Goal: Book appointment/travel/reservation

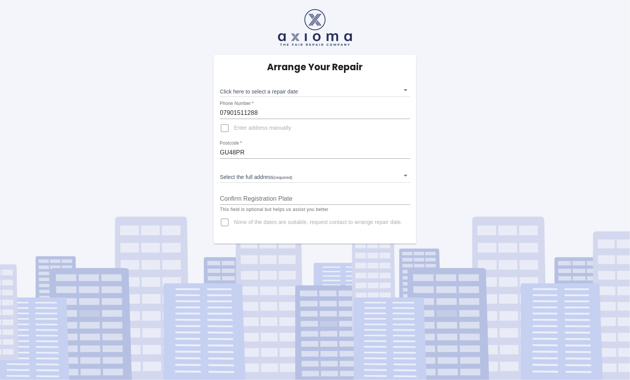
click at [405, 90] on body "Arrange Your Repair Click here to select a repair date ​ Phone Number   * 07901…" at bounding box center [315, 190] width 630 height 380
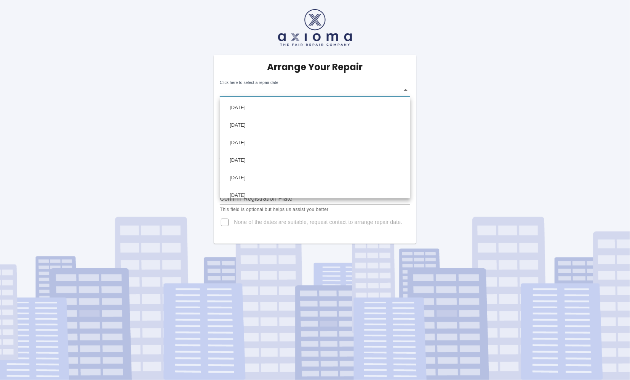
drag, startPoint x: 541, startPoint y: 92, endPoint x: 532, endPoint y: 90, distance: 10.2
click at [540, 93] on div at bounding box center [315, 190] width 630 height 380
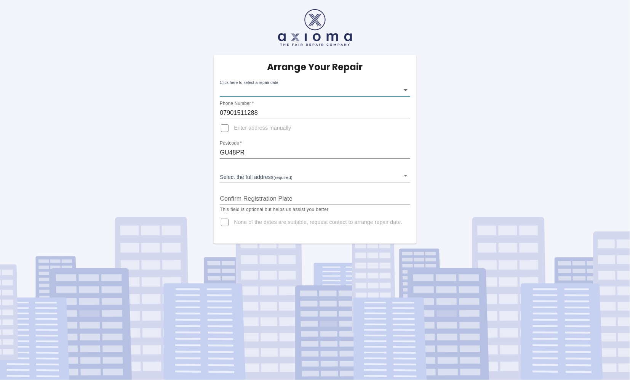
click at [406, 88] on body "Arrange Your Repair Click here to select a repair date ​ Phone Number   * 07901…" at bounding box center [315, 190] width 630 height 380
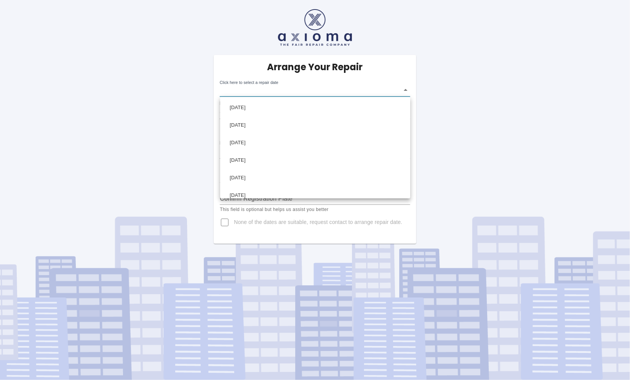
click at [224, 222] on div at bounding box center [315, 190] width 630 height 380
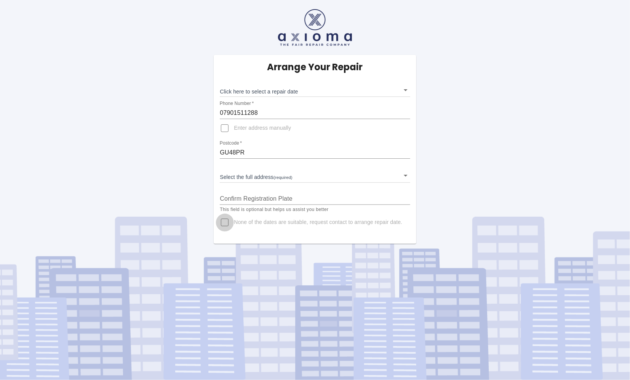
click at [224, 222] on input "None of the dates are suitable, request contact to arrange repair date." at bounding box center [225, 222] width 18 height 18
checkbox input "true"
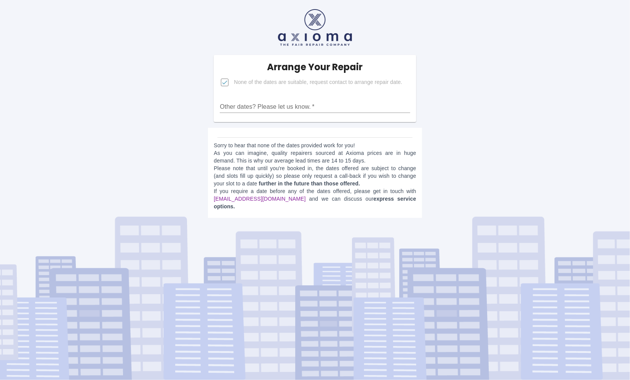
click at [262, 198] on link "estimates@axioma.co.uk" at bounding box center [260, 198] width 92 height 6
drag, startPoint x: 276, startPoint y: 196, endPoint x: 213, endPoint y: 197, distance: 62.5
click at [214, 197] on p "Sorry to hear that none of the dates provided work for you! As you can imagine,…" at bounding box center [315, 175] width 202 height 69
drag, startPoint x: 213, startPoint y: 197, endPoint x: 231, endPoint y: 199, distance: 17.3
click at [230, 107] on input "Other dates? Please let us know.   *" at bounding box center [315, 107] width 190 height 12
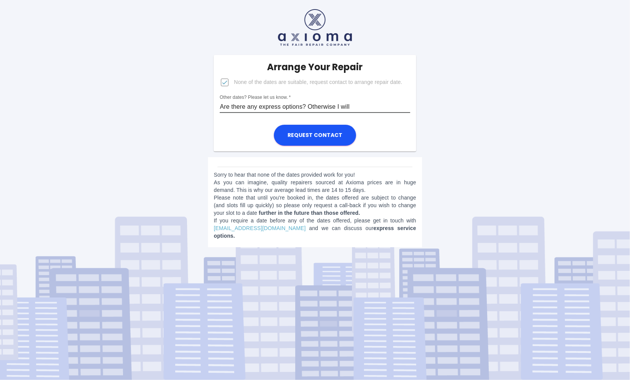
drag, startPoint x: 343, startPoint y: 106, endPoint x: 349, endPoint y: 105, distance: 5.8
click at [351, 106] on input "Are there any express options? Otherwise I will" at bounding box center [315, 107] width 190 height 12
drag, startPoint x: 399, startPoint y: 106, endPoint x: 415, endPoint y: 106, distance: 16.0
click at [415, 106] on div "Arrange Your Repair None of the dates are suitable, request contact to arrange …" at bounding box center [315, 87] width 202 height 64
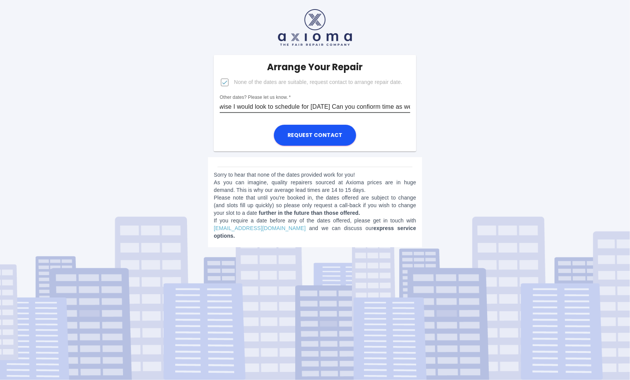
scroll to position [0, 107]
click at [363, 106] on input "Are there any express options? Otherwise I would look to schedule for 7 Oct. Ca…" at bounding box center [315, 107] width 190 height 12
type input "Are there any express options? Otherwise I would look to schedule for 7 Oct. Ca…"
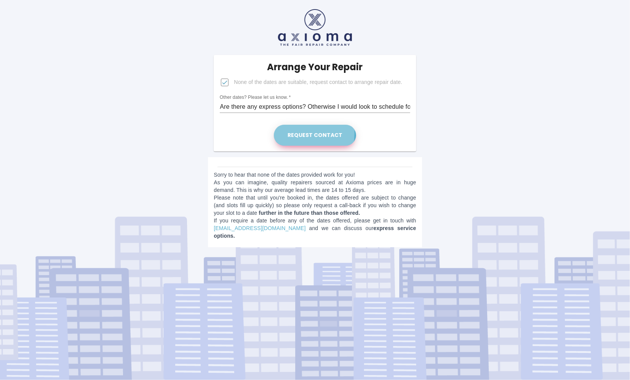
click at [299, 133] on button "Request contact" at bounding box center [315, 135] width 82 height 21
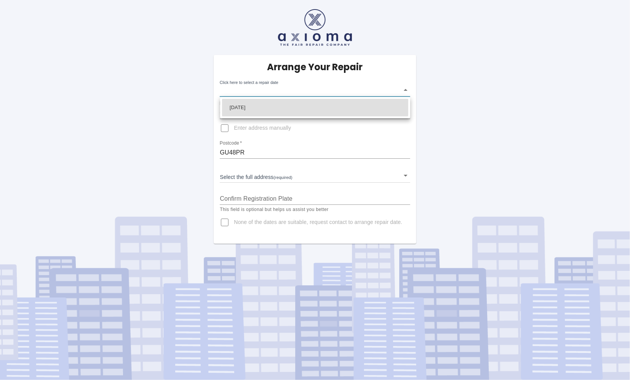
click at [404, 89] on body "Arrange Your Repair Click here to select a repair date ​ Phone Number   * 07901…" at bounding box center [315, 190] width 630 height 380
click at [405, 174] on div at bounding box center [315, 190] width 630 height 380
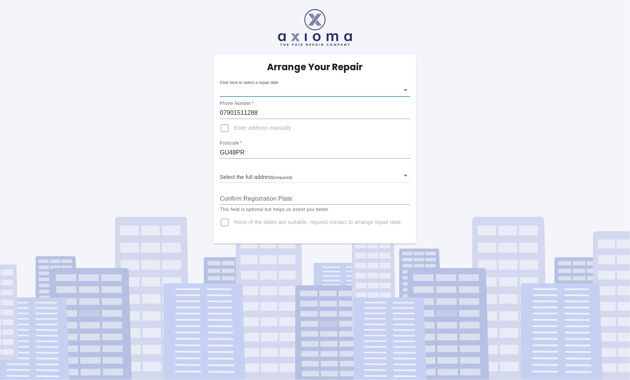
click at [405, 174] on body "Arrange Your Repair Click here to select a repair date ​ Phone Number   * 07901…" at bounding box center [315, 190] width 630 height 380
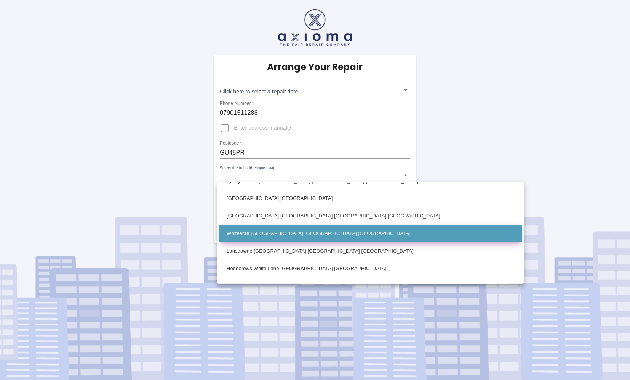
scroll to position [113, 0]
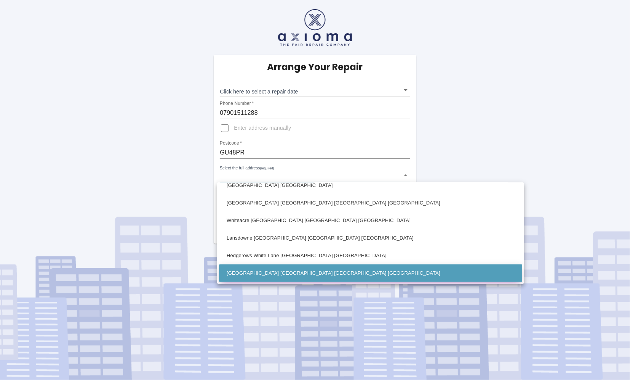
click at [304, 272] on li "[GEOGRAPHIC_DATA] [GEOGRAPHIC_DATA] [GEOGRAPHIC_DATA] [GEOGRAPHIC_DATA]" at bounding box center [370, 273] width 303 height 18
type input "[GEOGRAPHIC_DATA] [GEOGRAPHIC_DATA] [GEOGRAPHIC_DATA] [GEOGRAPHIC_DATA]"
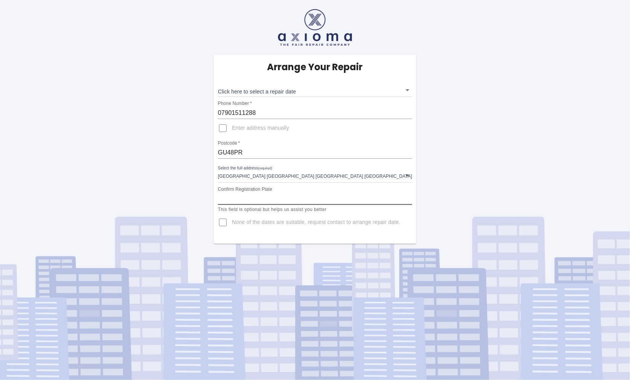
click at [287, 201] on input "Confirm Registration Plate" at bounding box center [315, 198] width 194 height 12
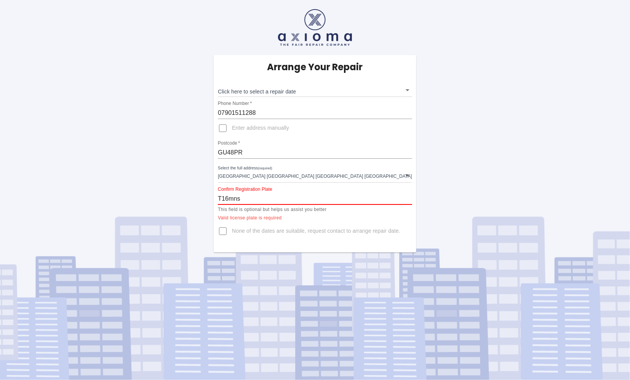
click at [288, 197] on input "T16mns" at bounding box center [315, 198] width 194 height 12
drag, startPoint x: 244, startPoint y: 197, endPoint x: 231, endPoint y: 199, distance: 13.0
click at [231, 199] on input "T16mns" at bounding box center [315, 198] width 194 height 12
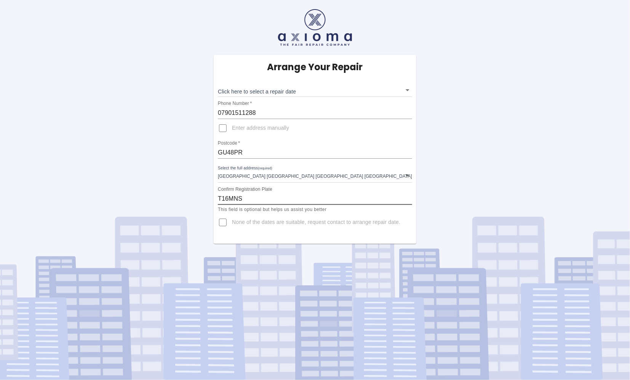
type input "T16MNS"
click at [476, 157] on div "Arrange Your Repair Click here to select a repair date ​ Phone Number   * 07901…" at bounding box center [315, 121] width 642 height 243
click at [333, 210] on p "This field is optional but helps us assist you better" at bounding box center [315, 210] width 194 height 8
click at [335, 229] on label "None of the dates are suitable, request contact to arrange repair date." at bounding box center [307, 222] width 187 height 18
click at [232, 229] on input "None of the dates are suitable, request contact to arrange repair date." at bounding box center [223, 222] width 18 height 18
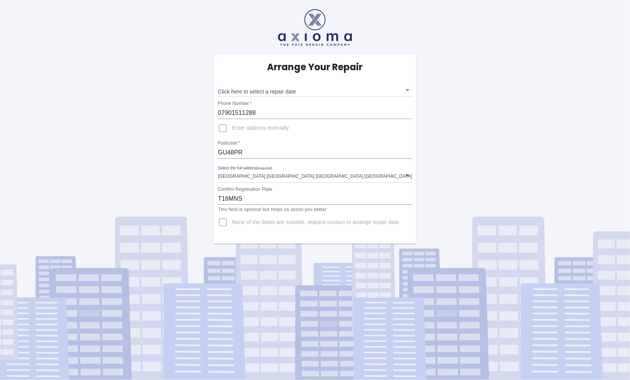
checkbox input "true"
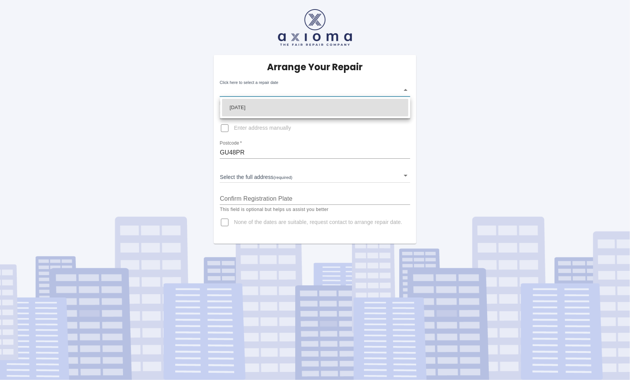
click at [404, 89] on body "Arrange Your Repair Click here to select a repair date ​ Phone Number   * 07901…" at bounding box center [315, 190] width 630 height 380
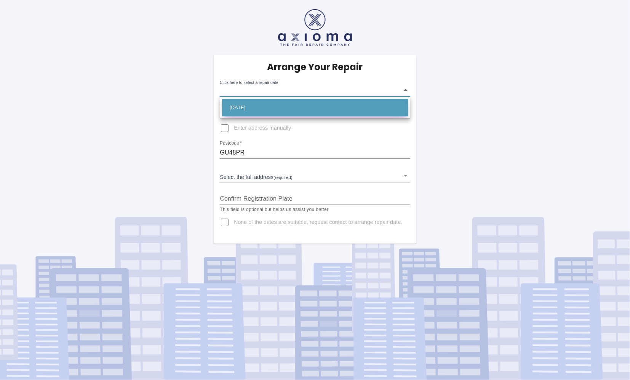
click at [290, 105] on li "[DATE]" at bounding box center [315, 108] width 186 height 18
type input "[DATE]T00:00:00.000Z"
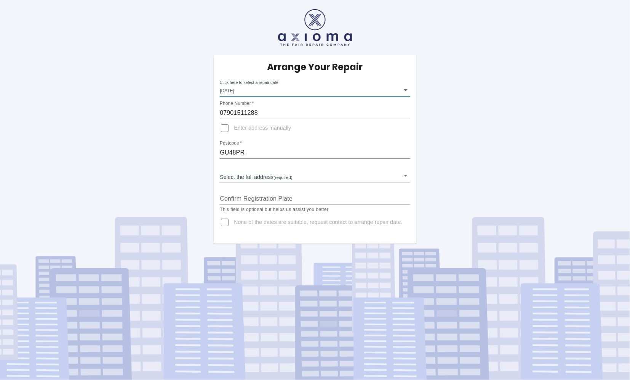
click at [404, 175] on body "Arrange Your Repair Click here to select a repair date [DATE] [DATE]T00:00:00.0…" at bounding box center [315, 190] width 630 height 380
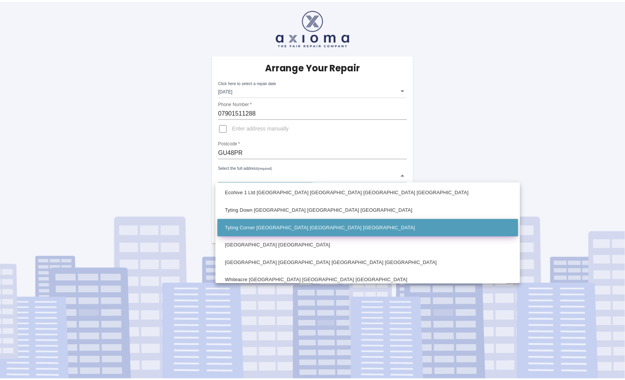
scroll to position [113, 0]
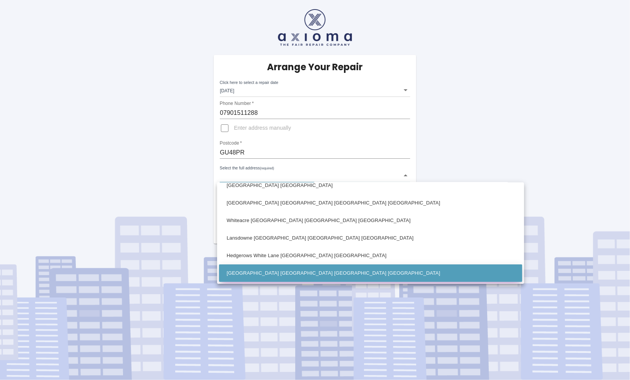
click at [318, 273] on li "[GEOGRAPHIC_DATA] [GEOGRAPHIC_DATA] [GEOGRAPHIC_DATA] [GEOGRAPHIC_DATA]" at bounding box center [370, 273] width 303 height 18
type input "[GEOGRAPHIC_DATA] [GEOGRAPHIC_DATA] [GEOGRAPHIC_DATA] [GEOGRAPHIC_DATA]"
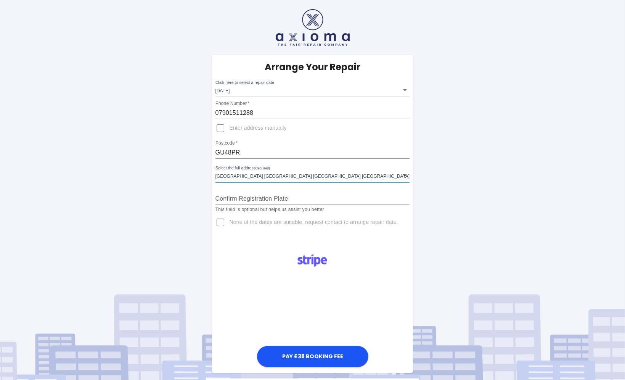
click at [264, 199] on input "Confirm Registration Plate" at bounding box center [312, 198] width 194 height 12
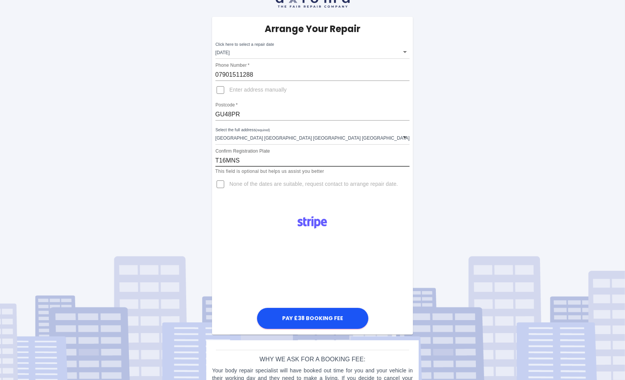
scroll to position [76, 0]
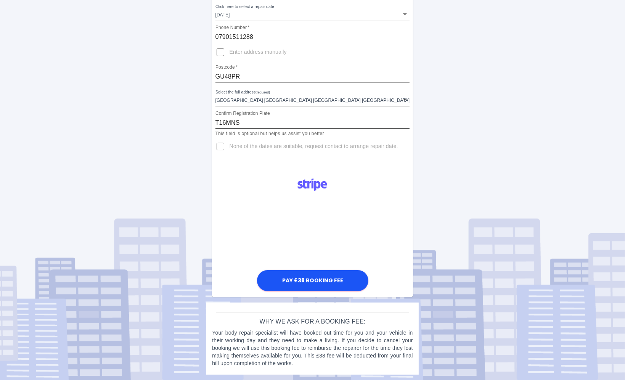
type input "T16MNS"
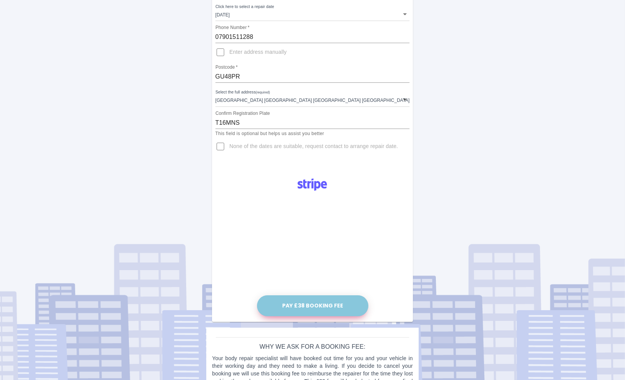
click at [315, 304] on button "Pay £38 Booking Fee" at bounding box center [312, 305] width 111 height 21
